Goal: Task Accomplishment & Management: Manage account settings

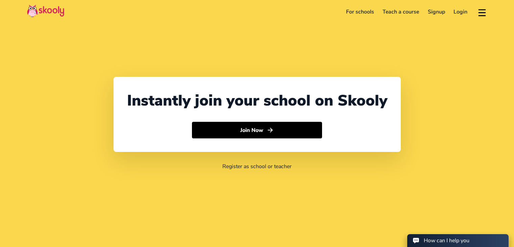
select select "91"
select select "[GEOGRAPHIC_DATA]"
select select "[GEOGRAPHIC_DATA]/[GEOGRAPHIC_DATA]"
click at [458, 10] on link "Login" at bounding box center [461, 11] width 23 height 11
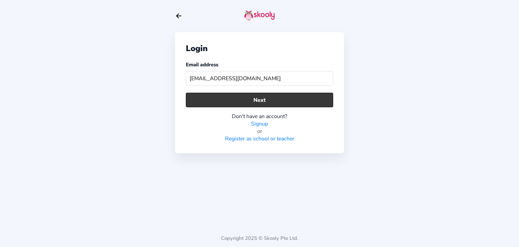
type input "[EMAIL_ADDRESS][DOMAIN_NAME]"
click at [241, 97] on button "Next" at bounding box center [259, 100] width 147 height 15
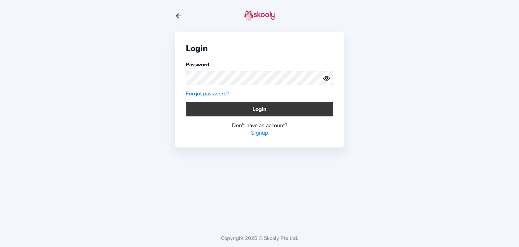
click at [258, 106] on button "Login" at bounding box center [259, 109] width 147 height 15
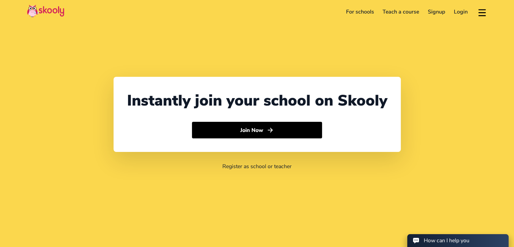
select select "91"
select select "[GEOGRAPHIC_DATA]"
select select "[GEOGRAPHIC_DATA]/[GEOGRAPHIC_DATA]"
click at [462, 14] on link "Login" at bounding box center [461, 11] width 23 height 11
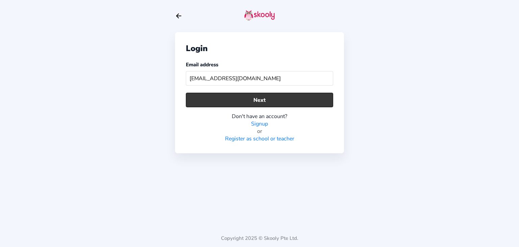
type input "[EMAIL_ADDRESS][DOMAIN_NAME]"
click at [242, 100] on button "Next" at bounding box center [259, 100] width 147 height 15
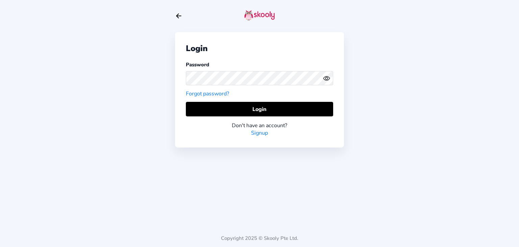
click at [323, 78] on icon "eye outline" at bounding box center [326, 78] width 6 height 4
click at [323, 78] on icon "eye off outline" at bounding box center [326, 77] width 6 height 5
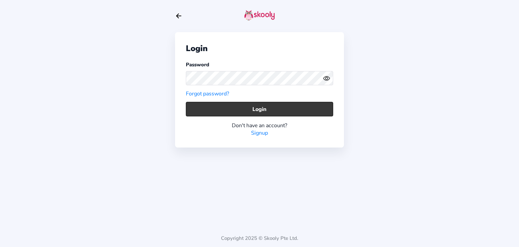
click at [288, 105] on button "Login" at bounding box center [259, 109] width 147 height 15
